Goal: Task Accomplishment & Management: Use online tool/utility

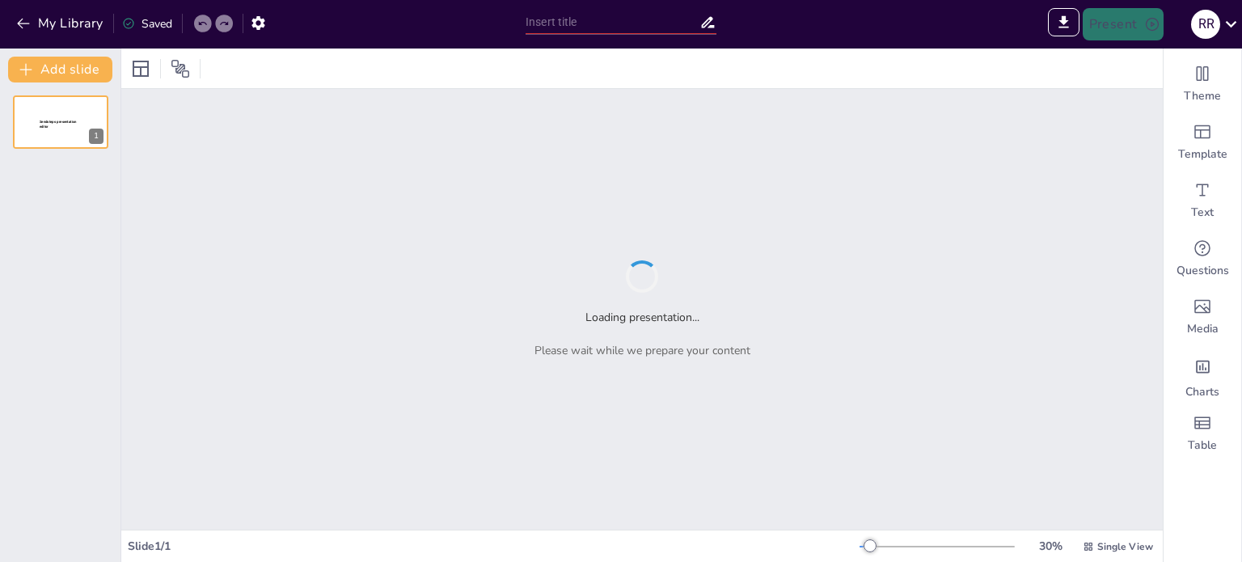
type input "Calificación de Infraestructura: Clave para el Cumplimiento de la NOM-059-SSA-2…"
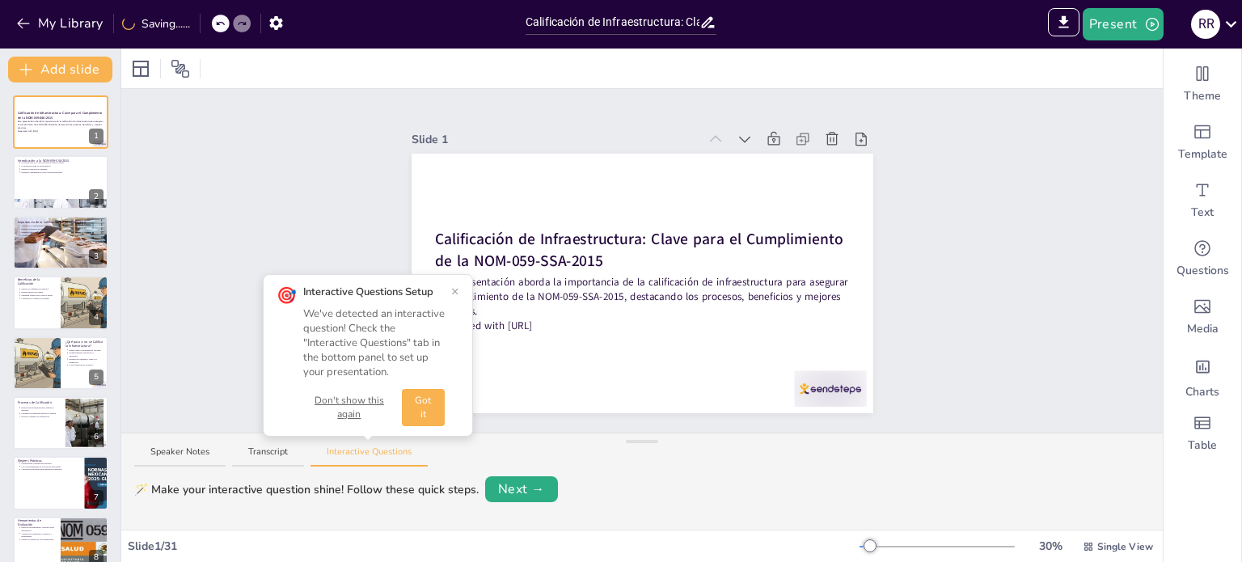
click at [427, 412] on button "Got it" at bounding box center [423, 407] width 43 height 37
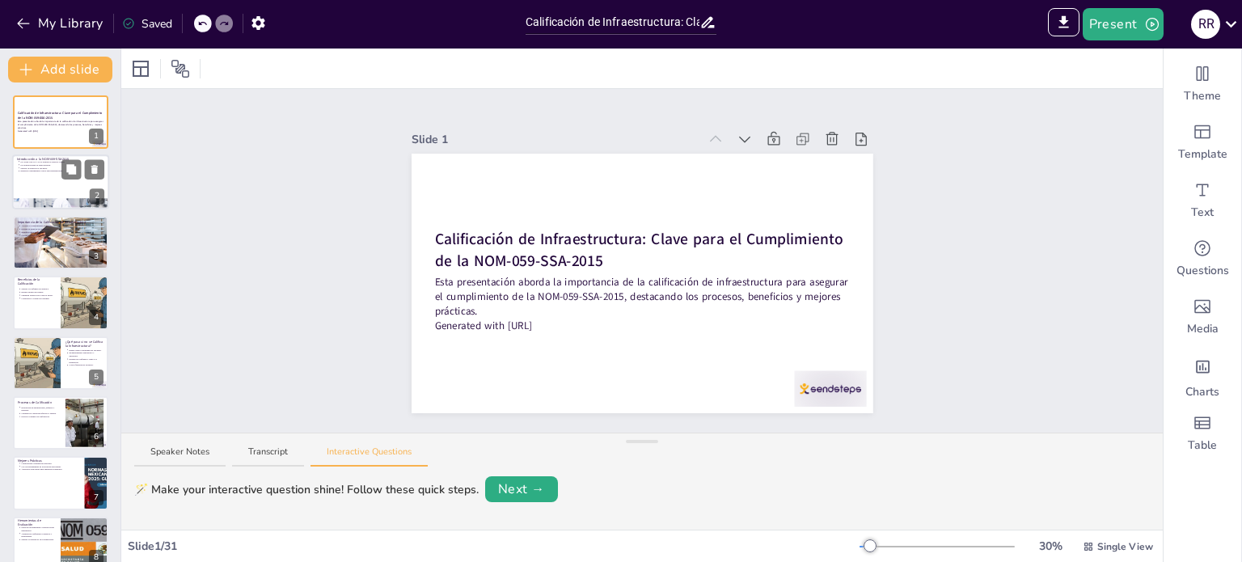
click at [42, 187] on div at bounding box center [60, 182] width 97 height 55
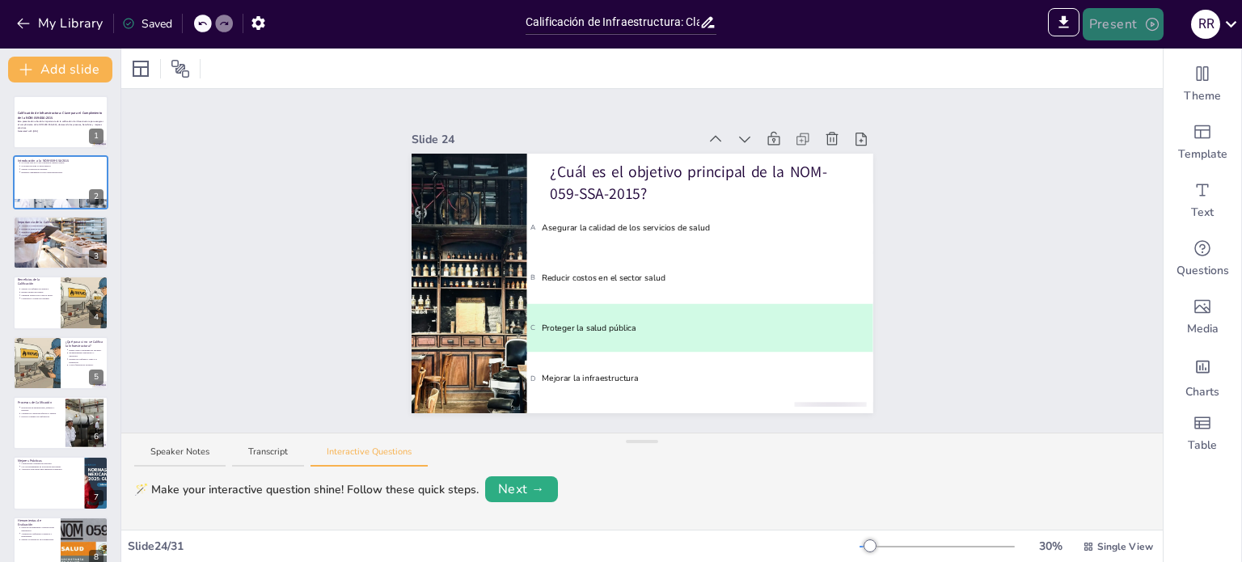
click at [1110, 18] on button "Present" at bounding box center [1123, 24] width 81 height 32
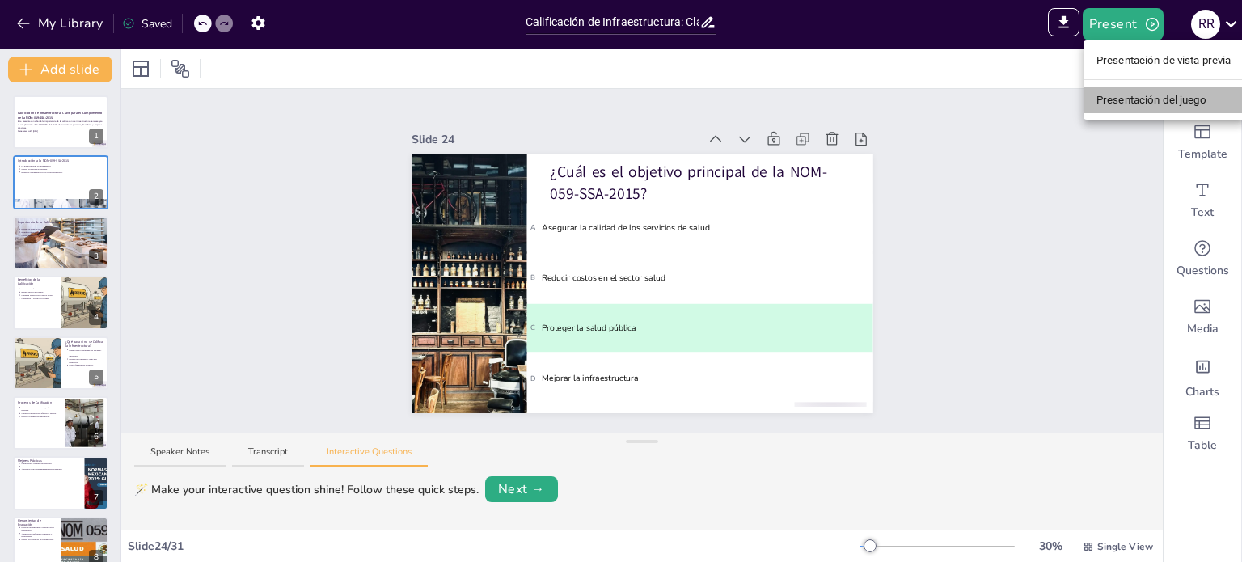
click at [1130, 103] on font "Presentación del juego" at bounding box center [1152, 100] width 110 height 12
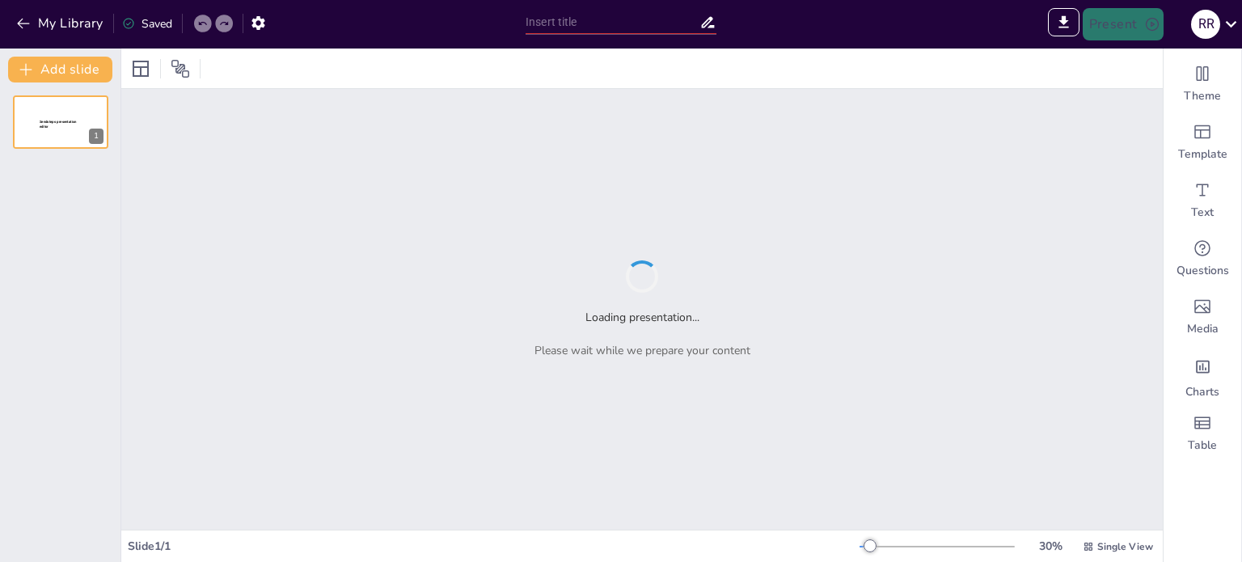
type input "Sendsteps presentation"
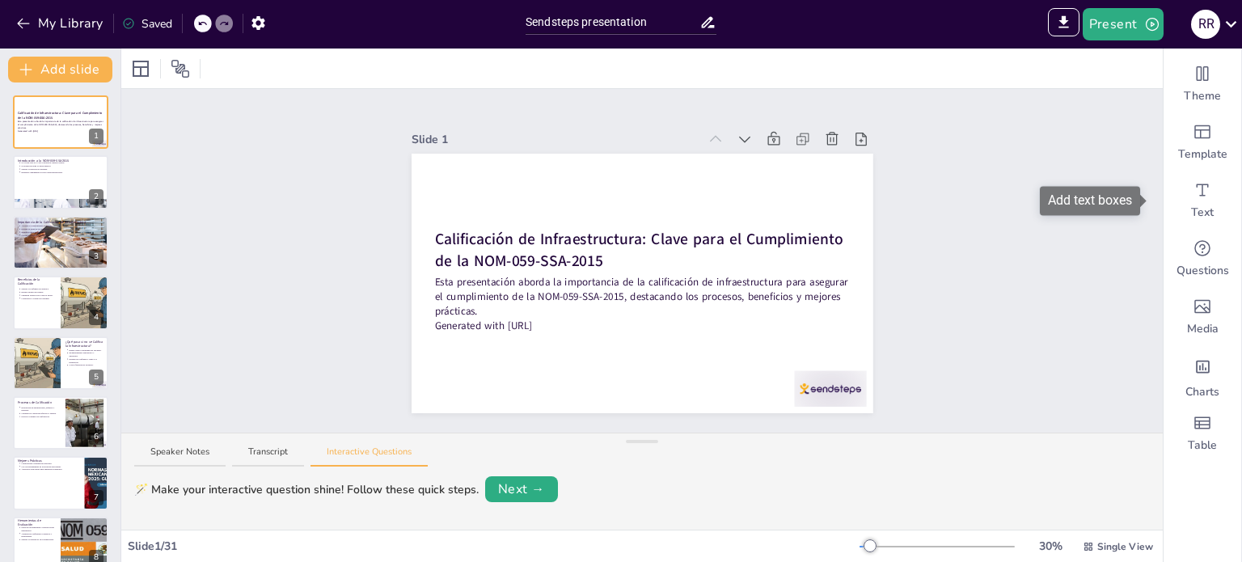
click at [1072, 199] on div "Add text boxes" at bounding box center [1090, 200] width 100 height 29
click at [1060, 19] on icon "Export to PowerPoint" at bounding box center [1064, 22] width 17 height 17
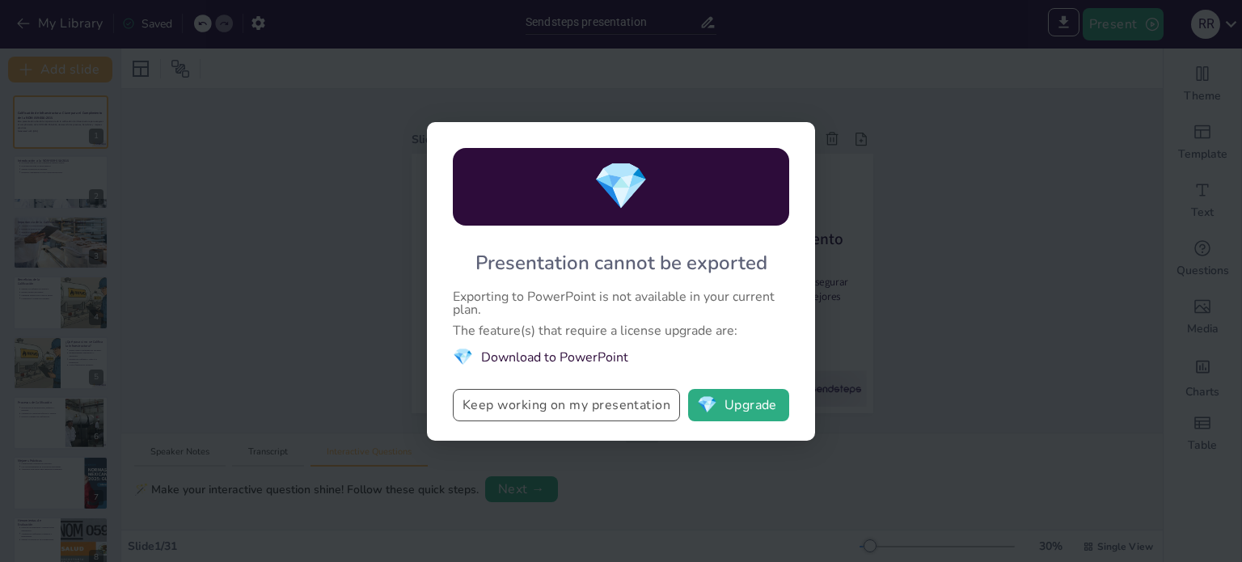
click at [610, 412] on button "Keep working on my presentation" at bounding box center [566, 405] width 227 height 32
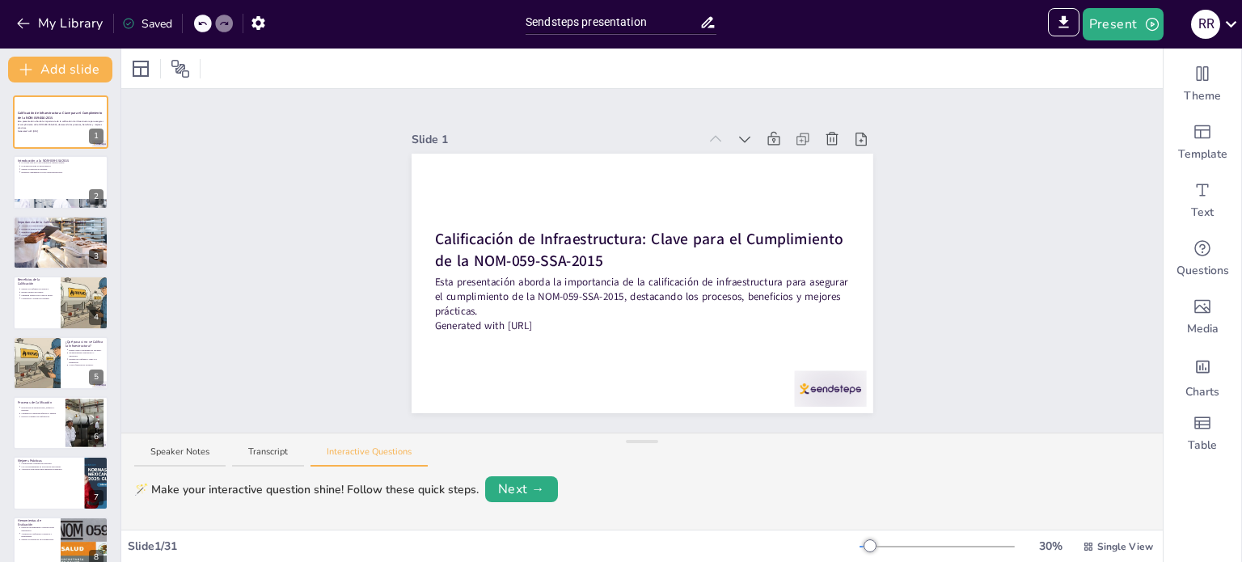
click at [710, 23] on icon at bounding box center [708, 22] width 17 height 17
click at [665, 24] on input "Sendsteps presentation" at bounding box center [613, 22] width 174 height 23
click at [1059, 19] on icon "Export to PowerPoint" at bounding box center [1064, 22] width 17 height 17
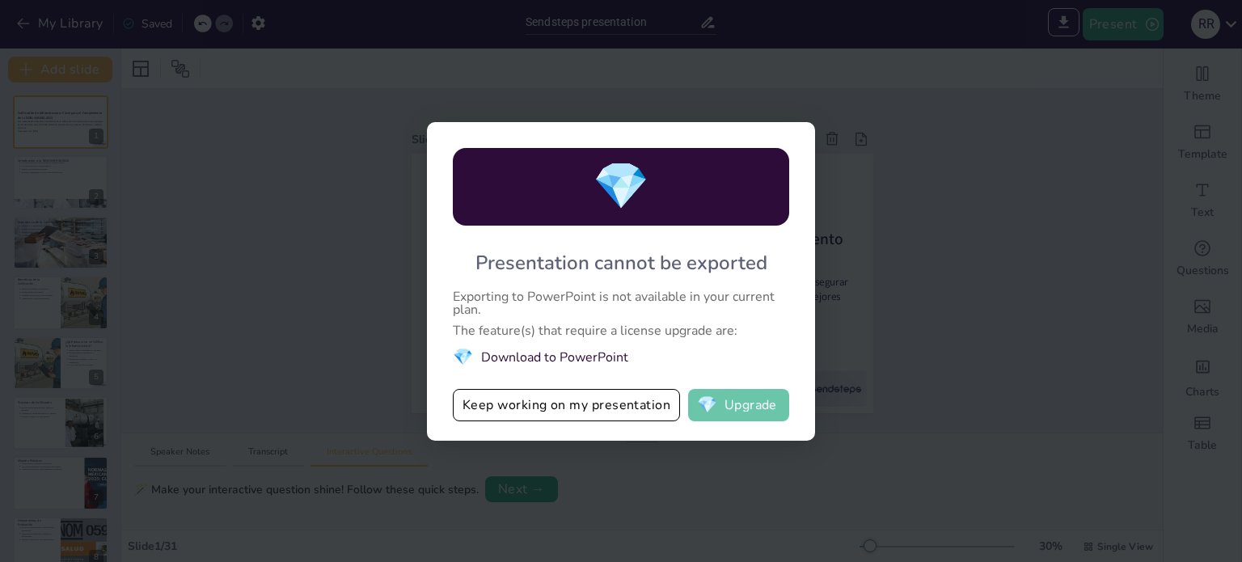
click at [741, 404] on button "💎 Upgrade" at bounding box center [738, 405] width 101 height 32
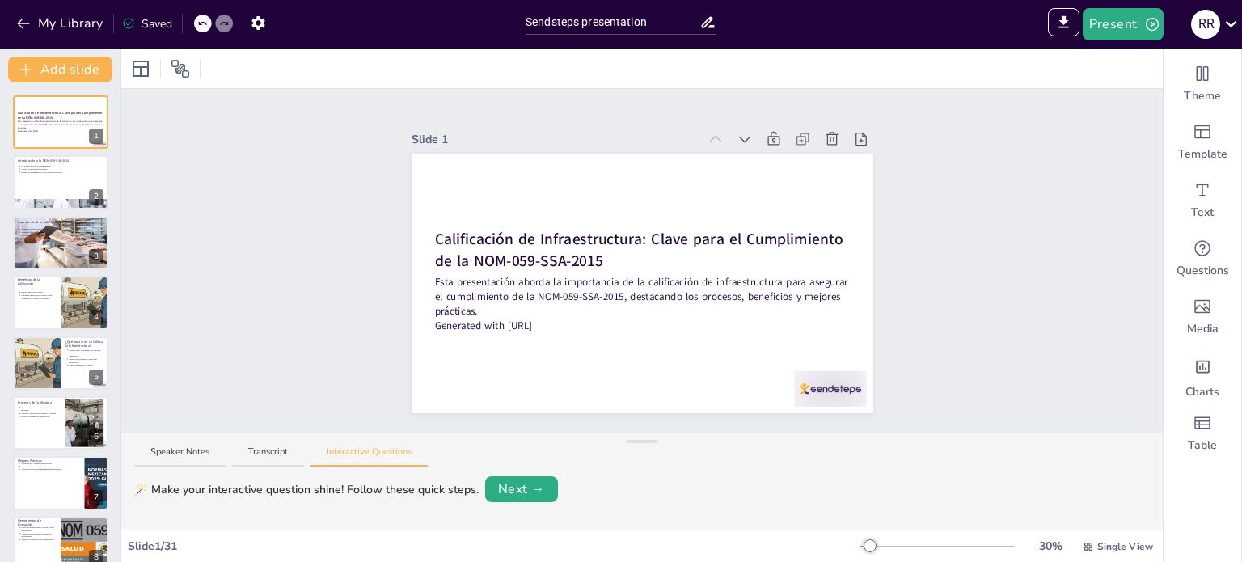
click at [910, 290] on div "Slide 1 Calificación de Infraestructura: Clave para el Cumplimiento de la NOM-0…" at bounding box center [642, 261] width 1042 height 344
